Goal: Share content

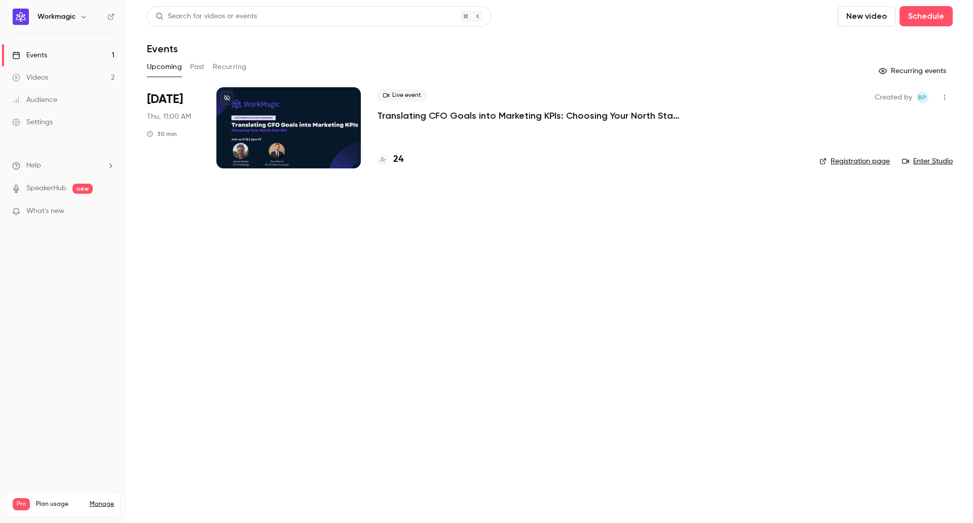
click at [406, 159] on div "24" at bounding box center [590, 160] width 426 height 14
click at [399, 160] on h4 "24" at bounding box center [398, 160] width 10 height 14
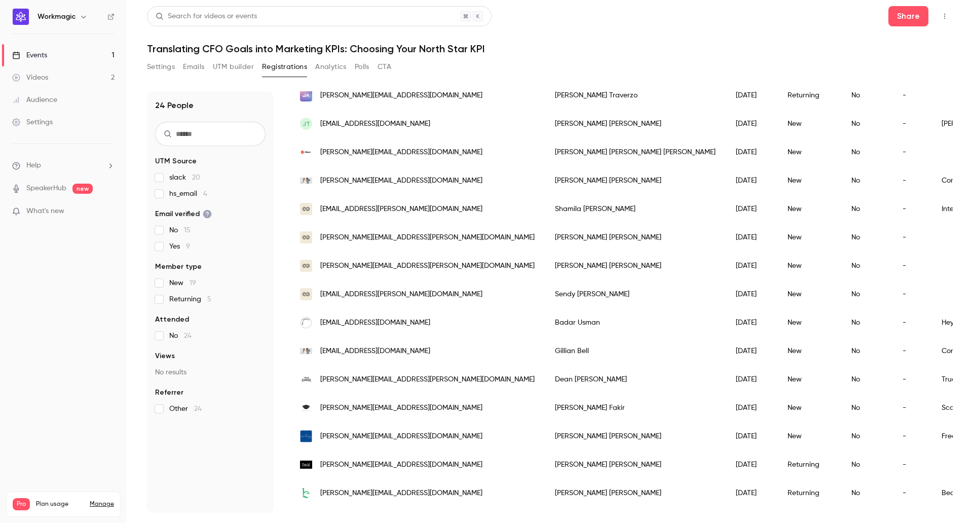
scroll to position [364, 0]
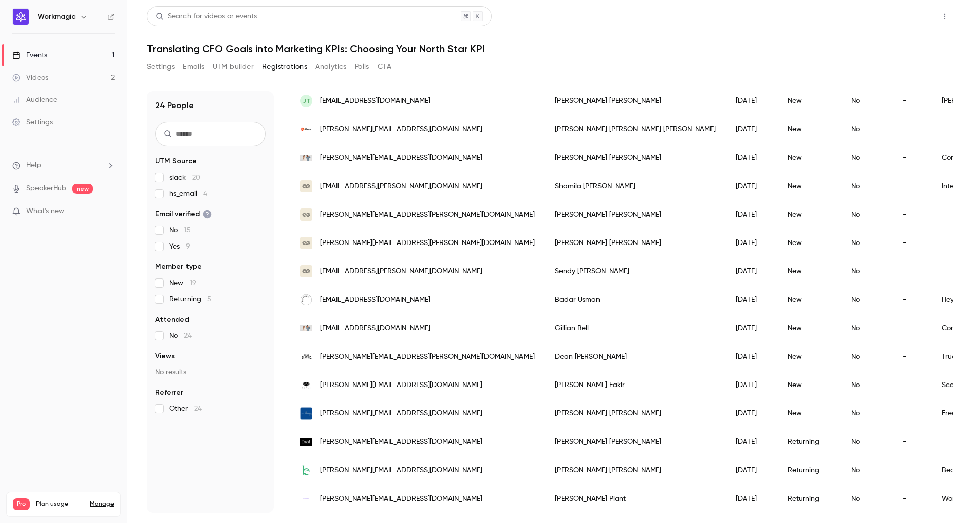
click at [902, 21] on button "Share" at bounding box center [908, 16] width 40 height 20
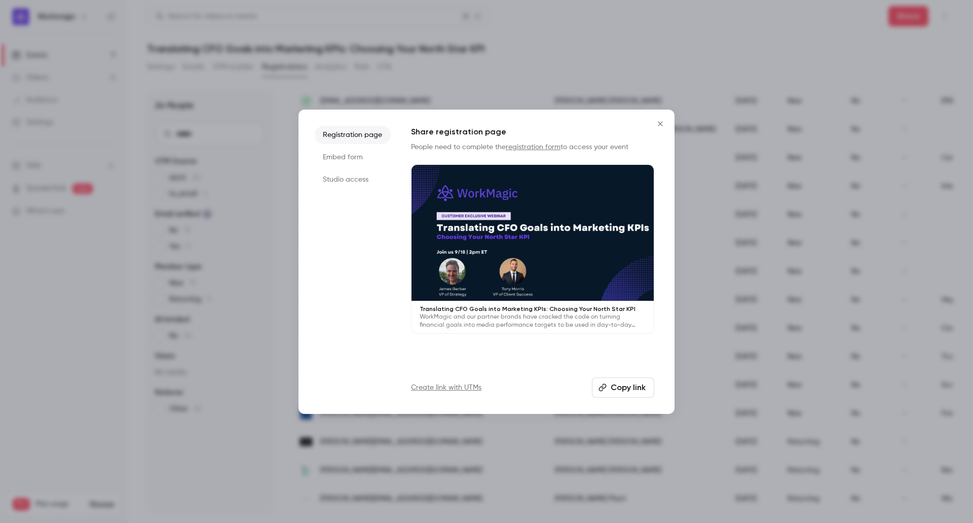
click at [631, 385] on button "Copy link" at bounding box center [623, 387] width 62 height 20
click at [659, 119] on button "Close" at bounding box center [660, 124] width 20 height 20
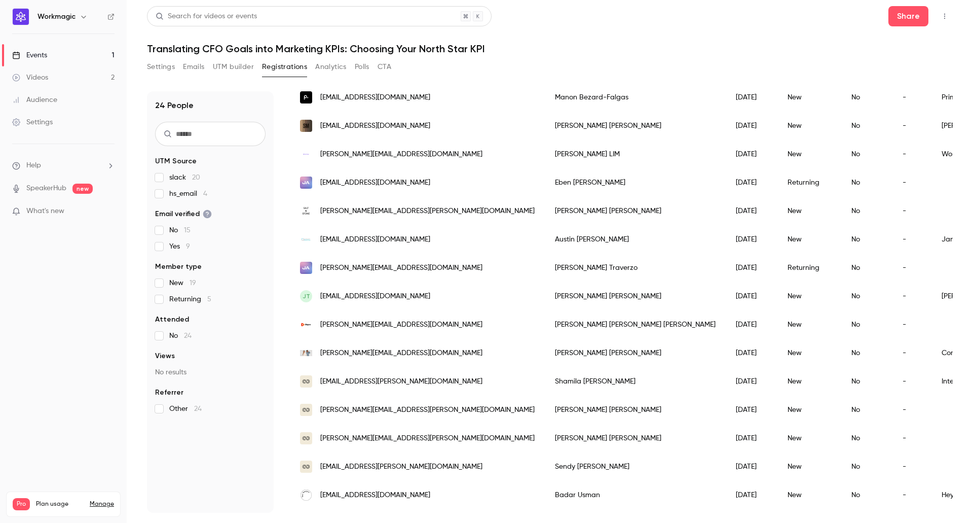
scroll to position [0, 0]
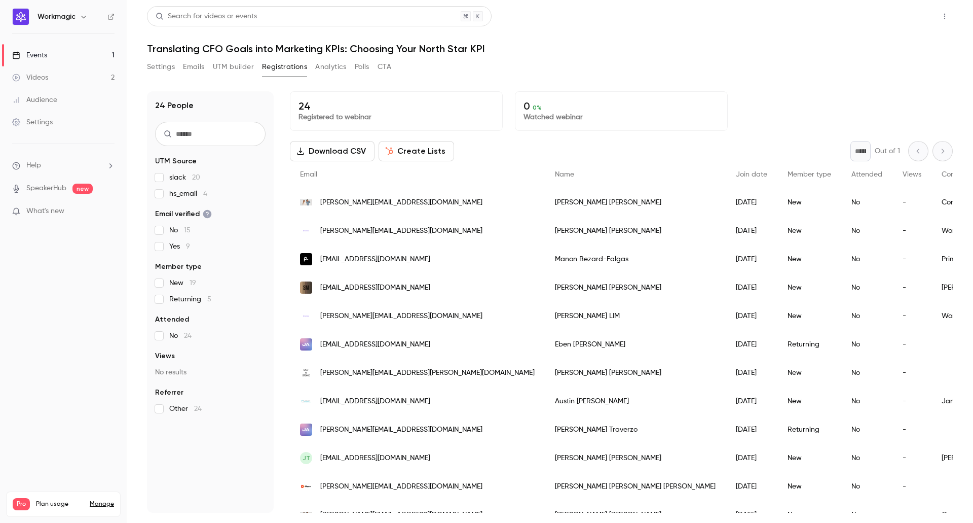
click at [916, 19] on button "Share" at bounding box center [908, 16] width 40 height 20
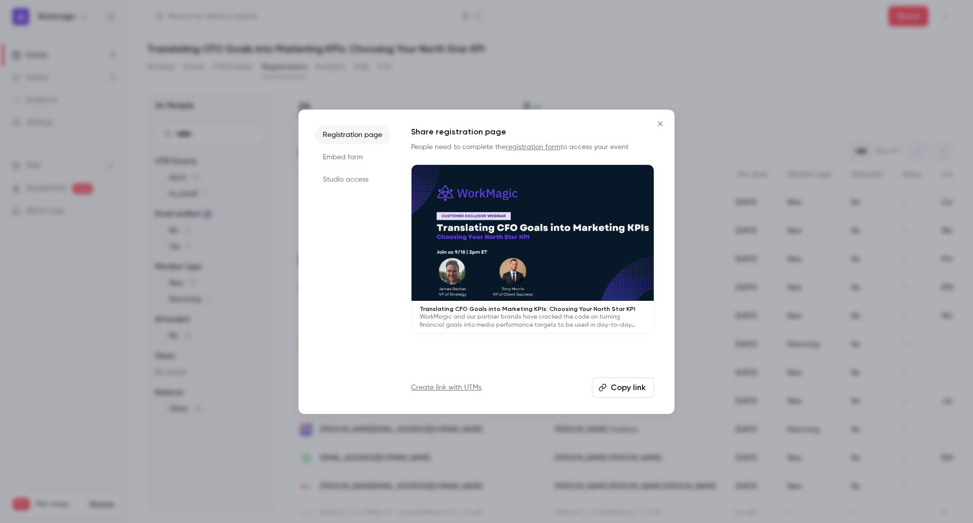
click at [629, 389] on button "Copy link" at bounding box center [623, 387] width 62 height 20
click at [666, 123] on icon "Close" at bounding box center [660, 124] width 12 height 8
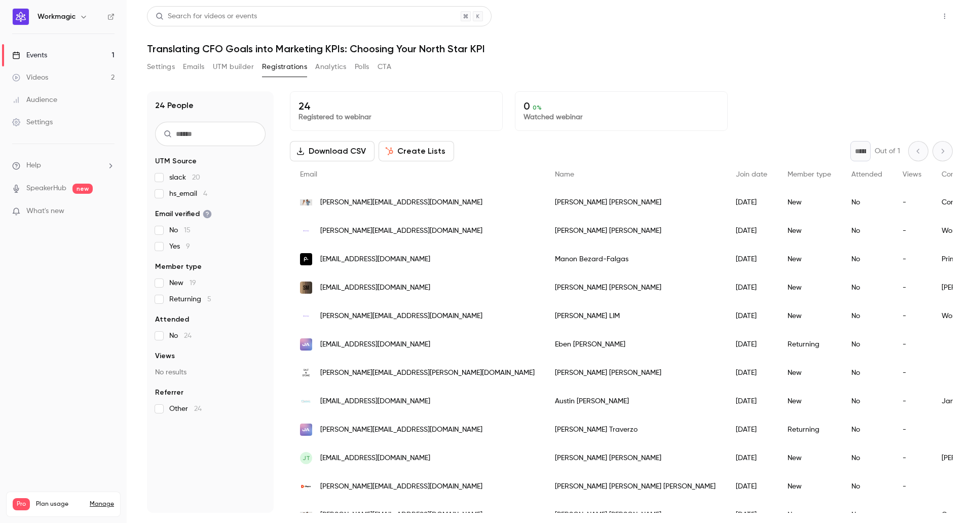
click at [909, 11] on button "Share" at bounding box center [908, 16] width 40 height 20
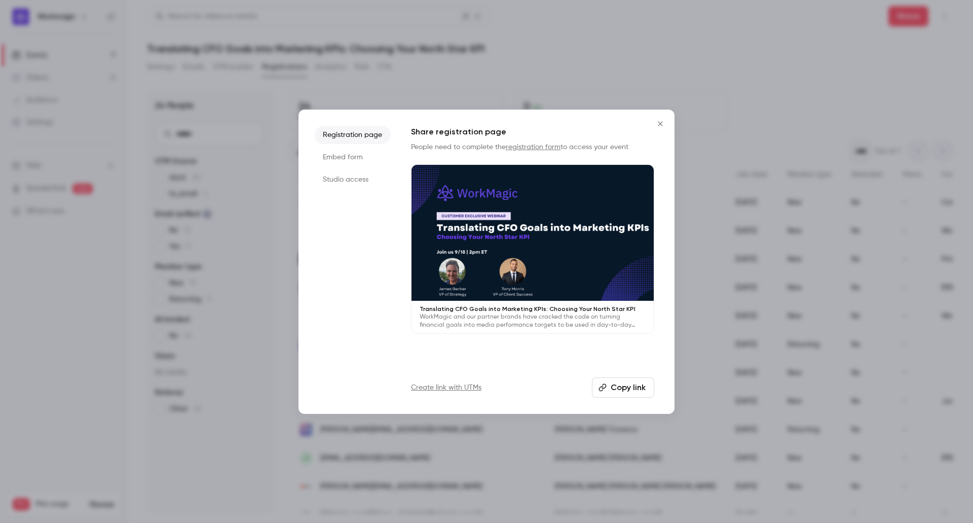
click at [662, 119] on button "Close" at bounding box center [660, 124] width 20 height 20
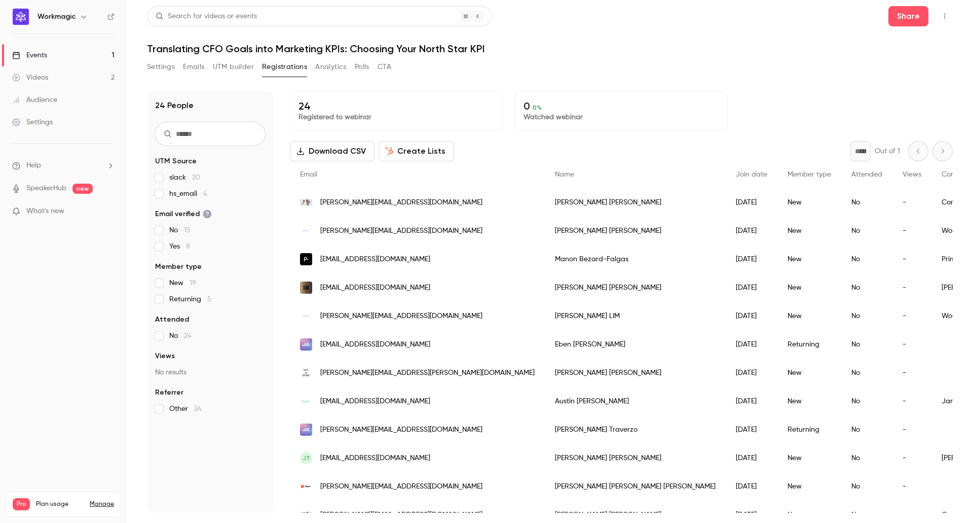
click at [945, 18] on icon "button" at bounding box center [944, 17] width 1 height 6
click at [916, 97] on div "Invite to Studio" at bounding box center [905, 95] width 77 height 10
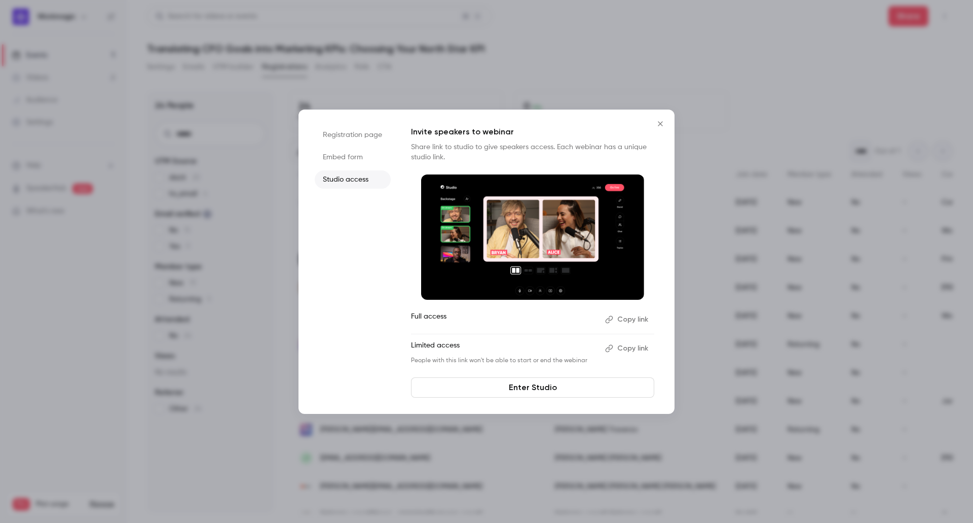
click at [636, 318] on button "Copy link" at bounding box center [627, 319] width 53 height 16
click at [664, 121] on icon "Close" at bounding box center [660, 124] width 12 height 8
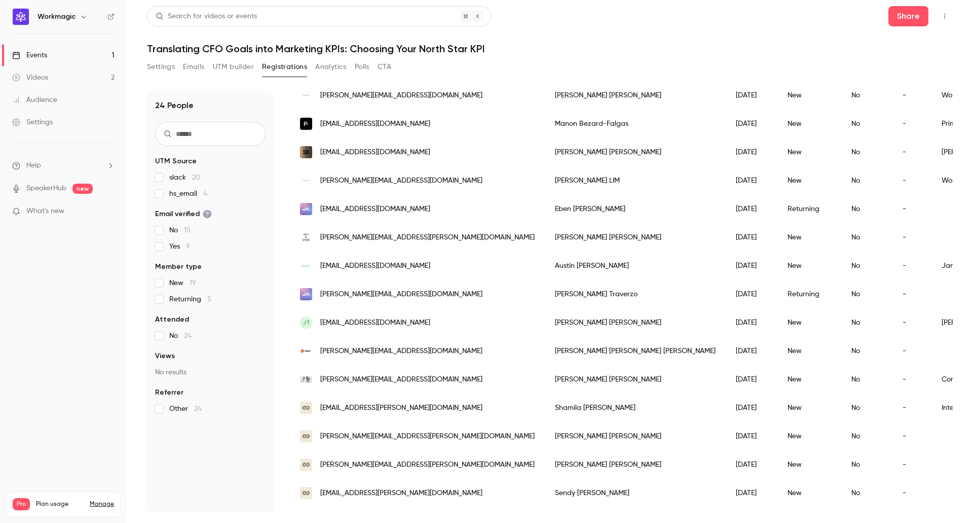
scroll to position [152, 0]
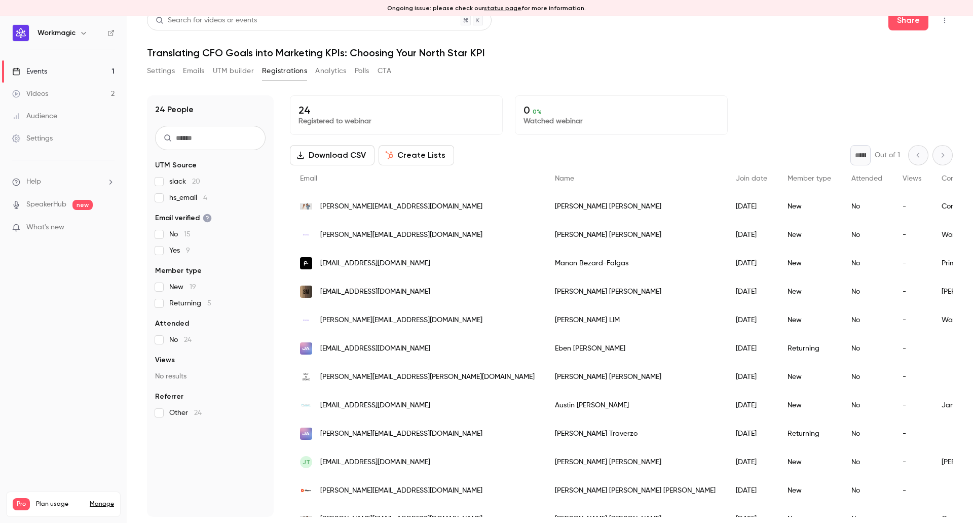
click at [730, 68] on div "Settings Emails UTM builder Registrations Analytics Polls CTA" at bounding box center [550, 73] width 806 height 20
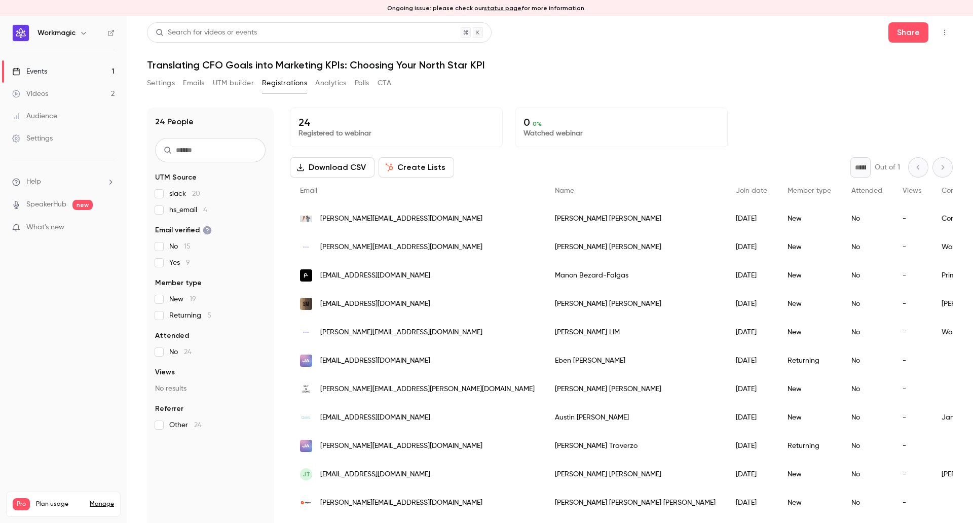
click at [740, 68] on h1 "Translating CFO Goals into Marketing KPIs: Choosing Your North Star KPI" at bounding box center [550, 65] width 806 height 12
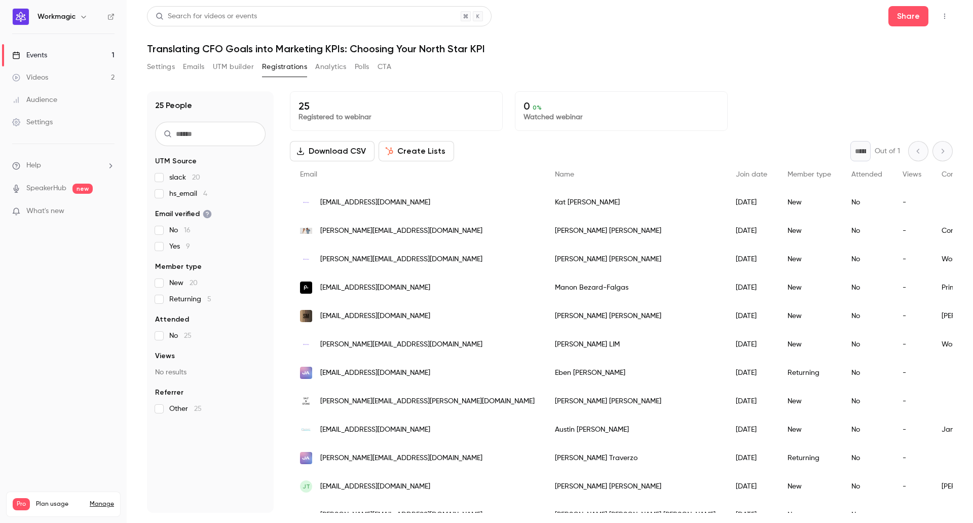
click at [946, 18] on icon "button" at bounding box center [945, 16] width 8 height 7
click at [900, 70] on div "Enter Studio" at bounding box center [905, 68] width 77 height 10
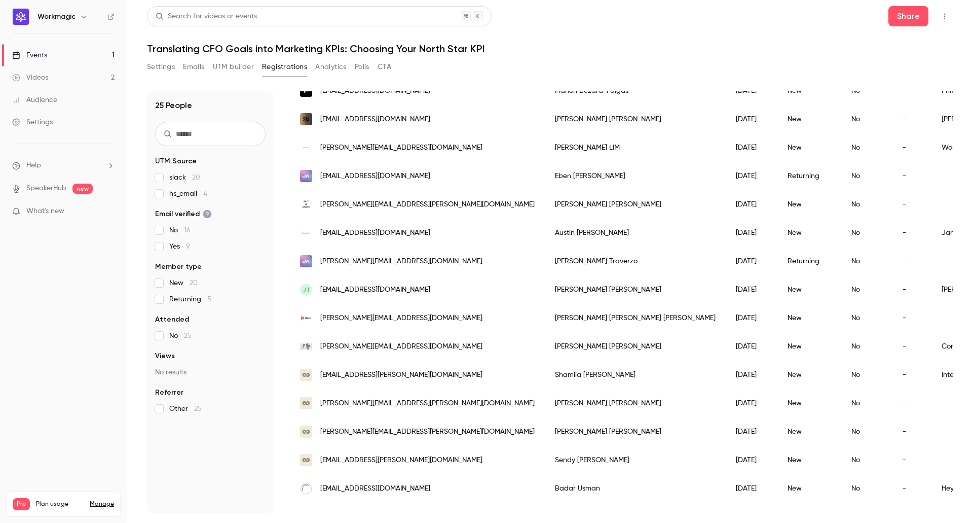
scroll to position [190, 0]
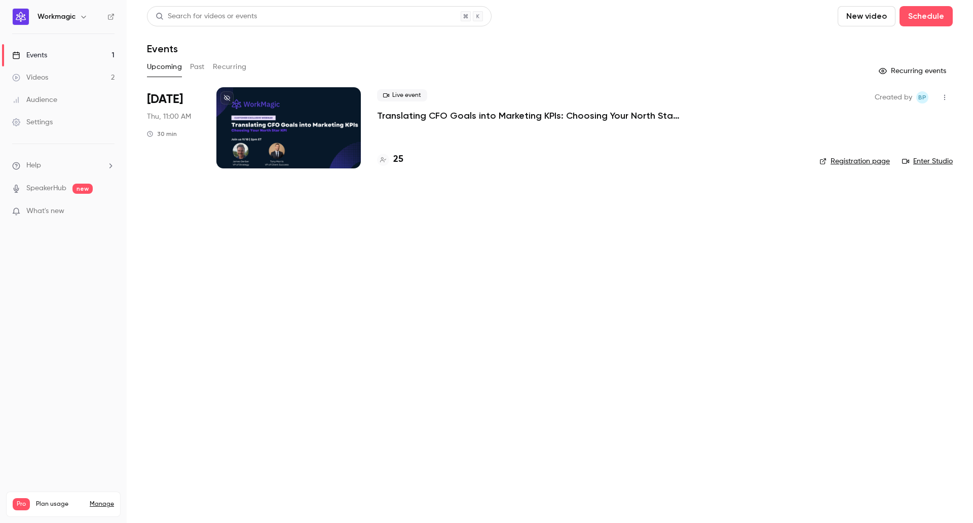
click at [424, 209] on main "Search for videos or events New video Schedule Events Upcoming Past Recurring R…" at bounding box center [550, 261] width 846 height 523
click at [452, 117] on p "Translating CFO Goals into Marketing KPIs: Choosing Your North Star KPI" at bounding box center [529, 115] width 304 height 12
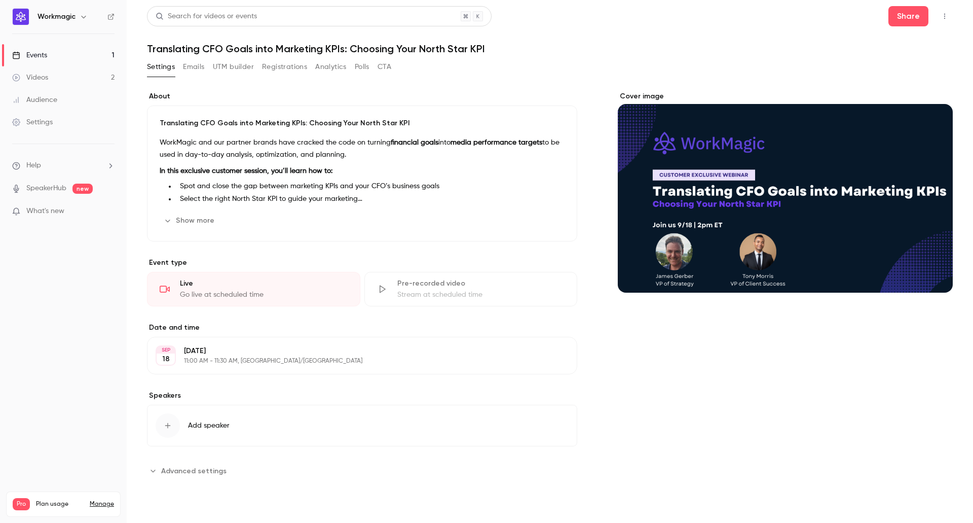
click at [635, 432] on div "Cover image" at bounding box center [785, 284] width 335 height 387
